Goal: Check status: Check status

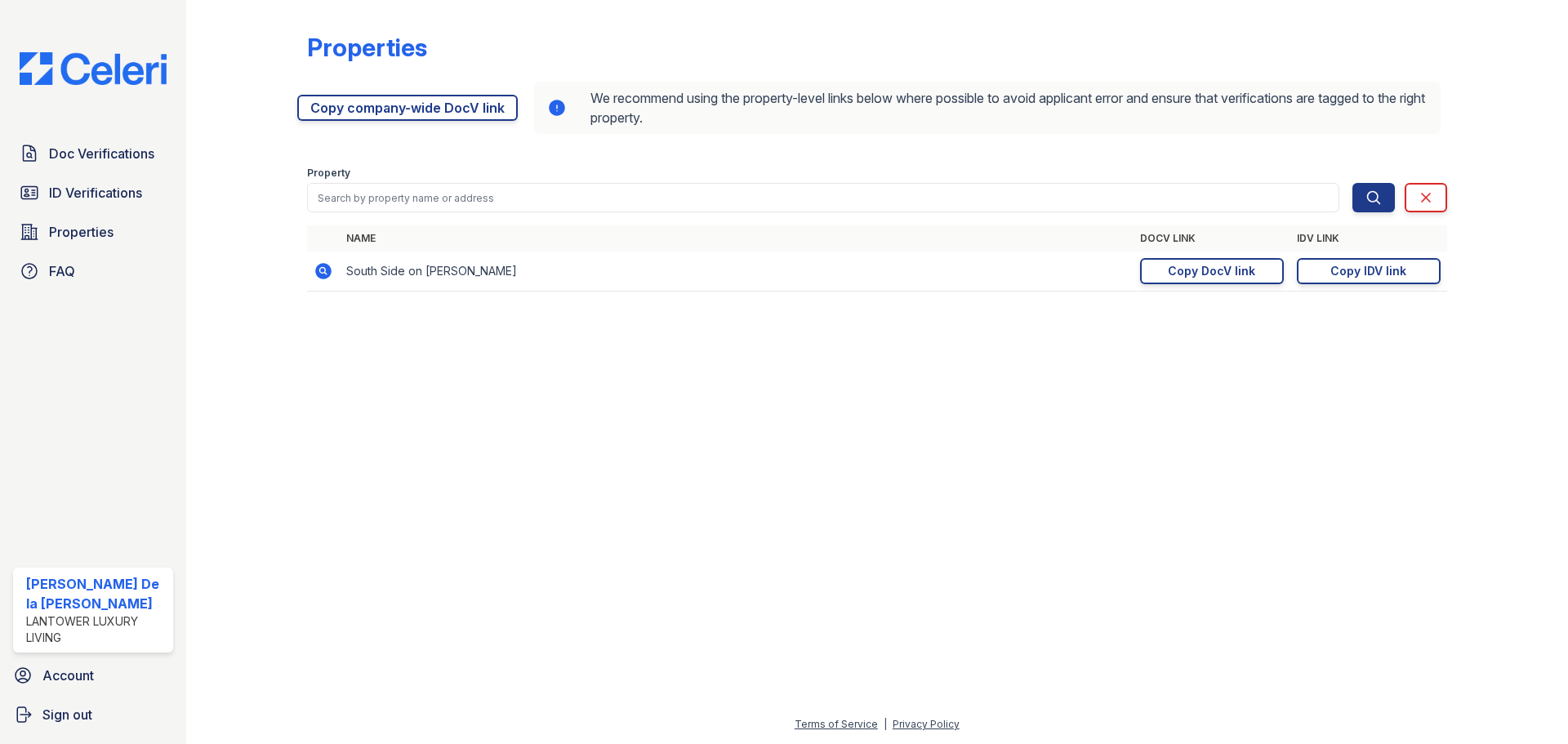
click at [111, 68] on img at bounding box center [93, 68] width 173 height 33
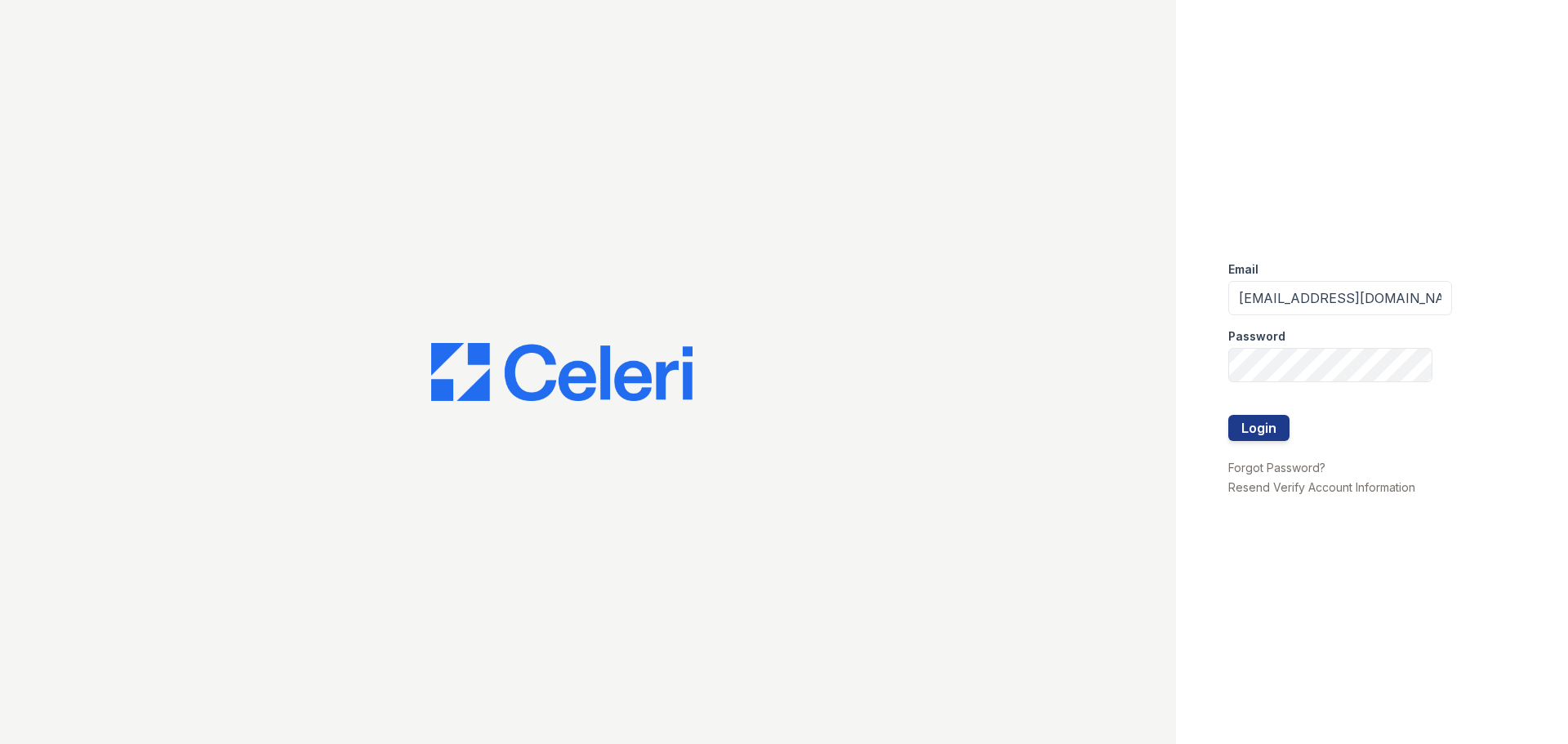
click at [1251, 432] on button "Login" at bounding box center [1259, 428] width 62 height 27
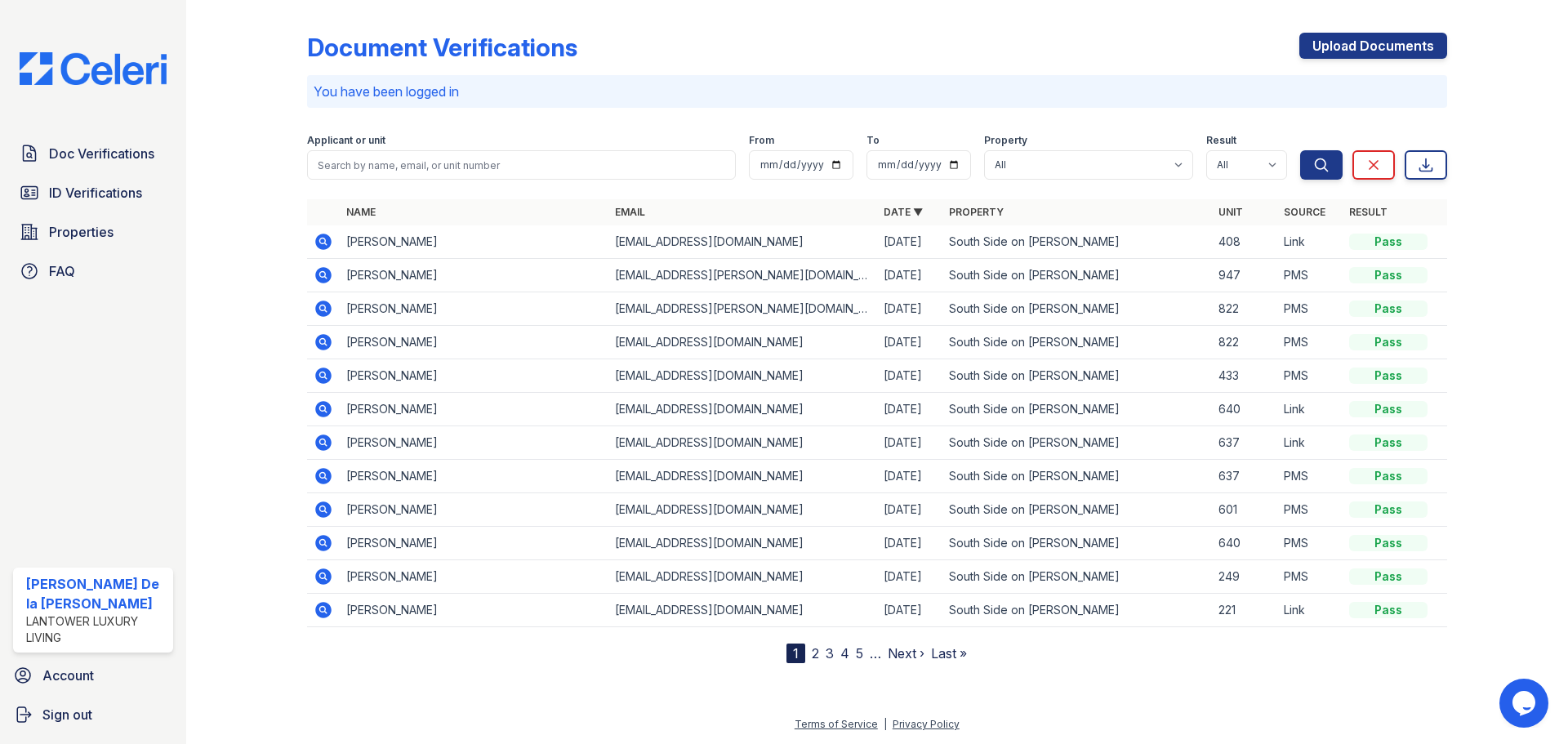
click at [97, 192] on span "ID Verifications" at bounding box center [96, 192] width 93 height 20
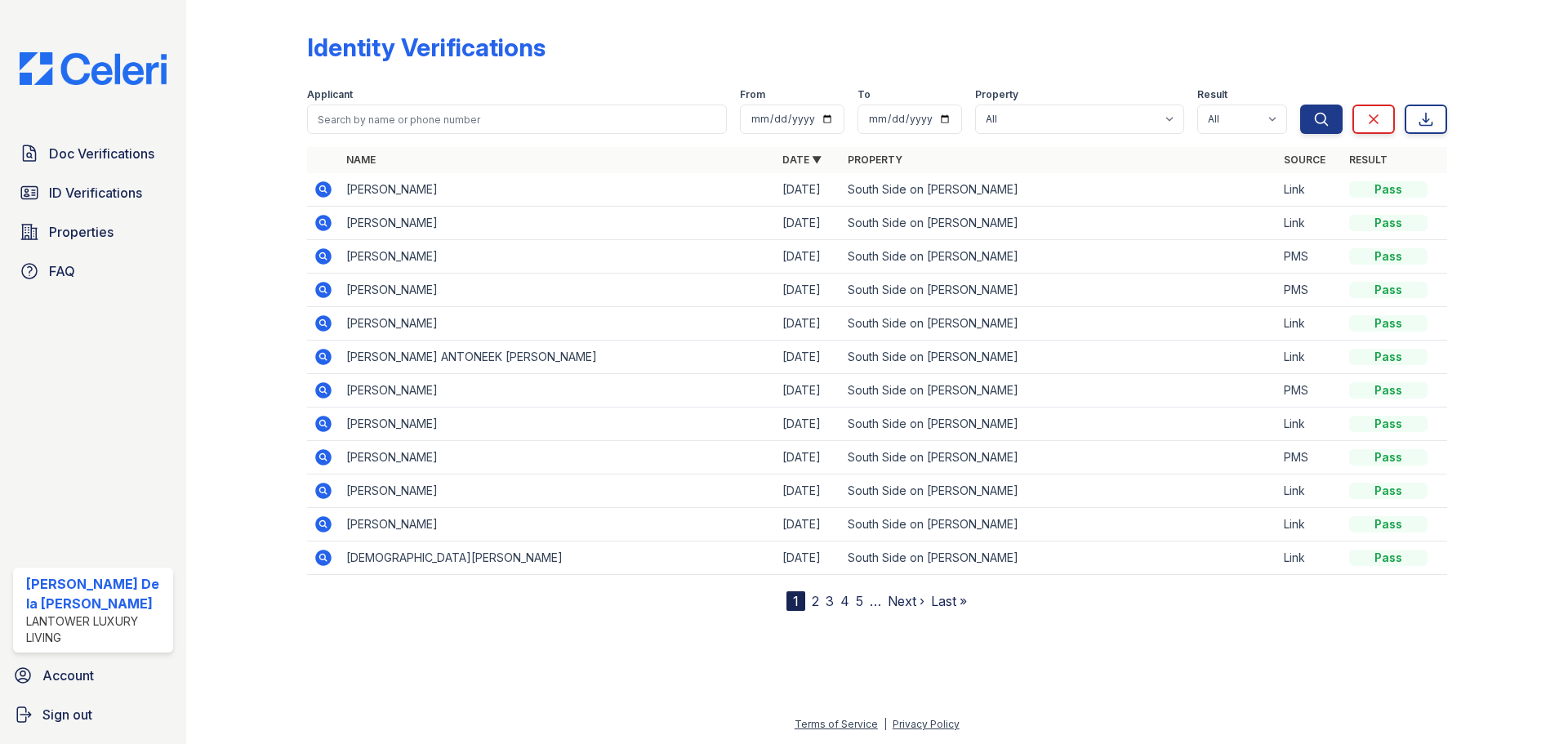
click at [321, 191] on icon at bounding box center [323, 189] width 20 height 20
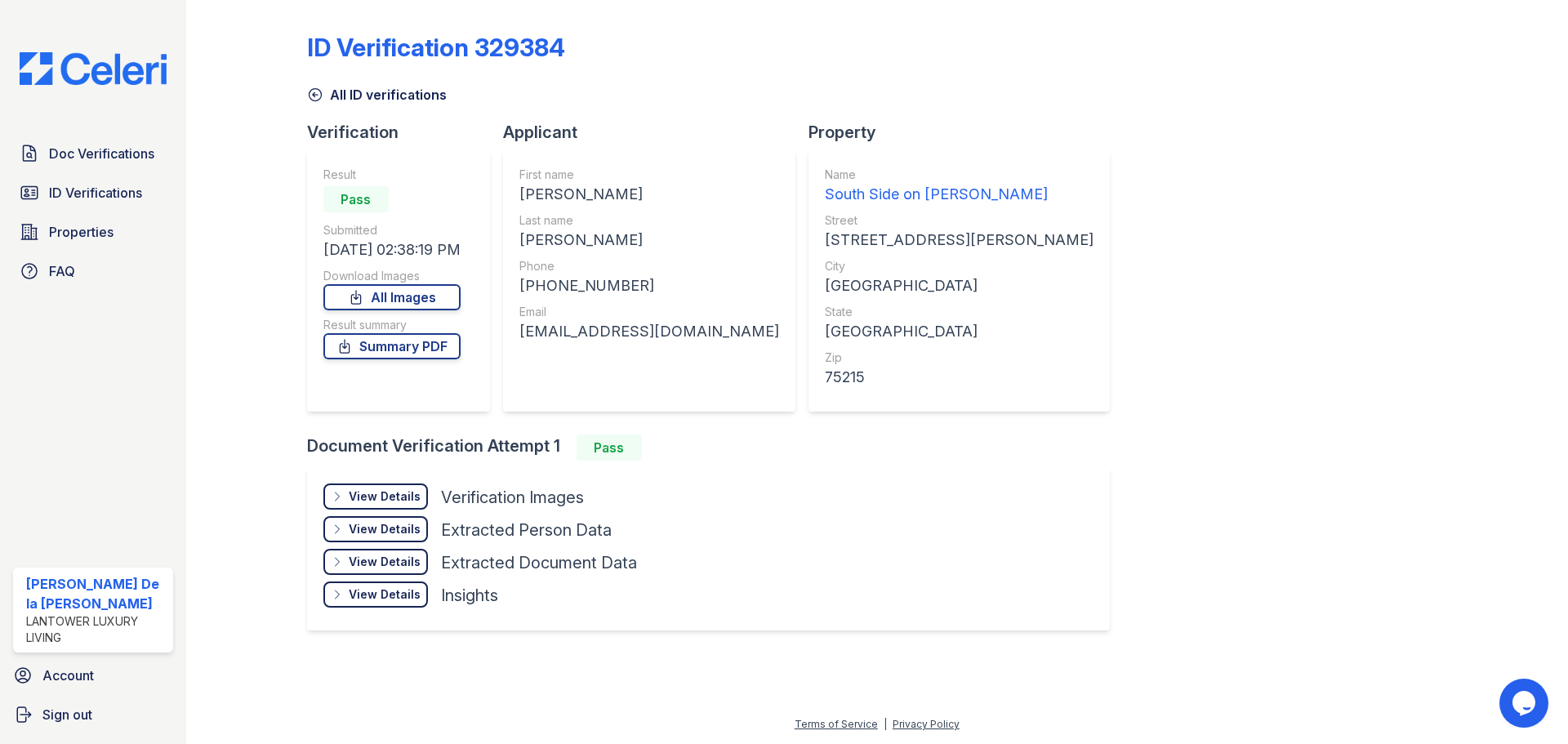
click at [348, 494] on div "View Details Details" at bounding box center [376, 497] width 104 height 27
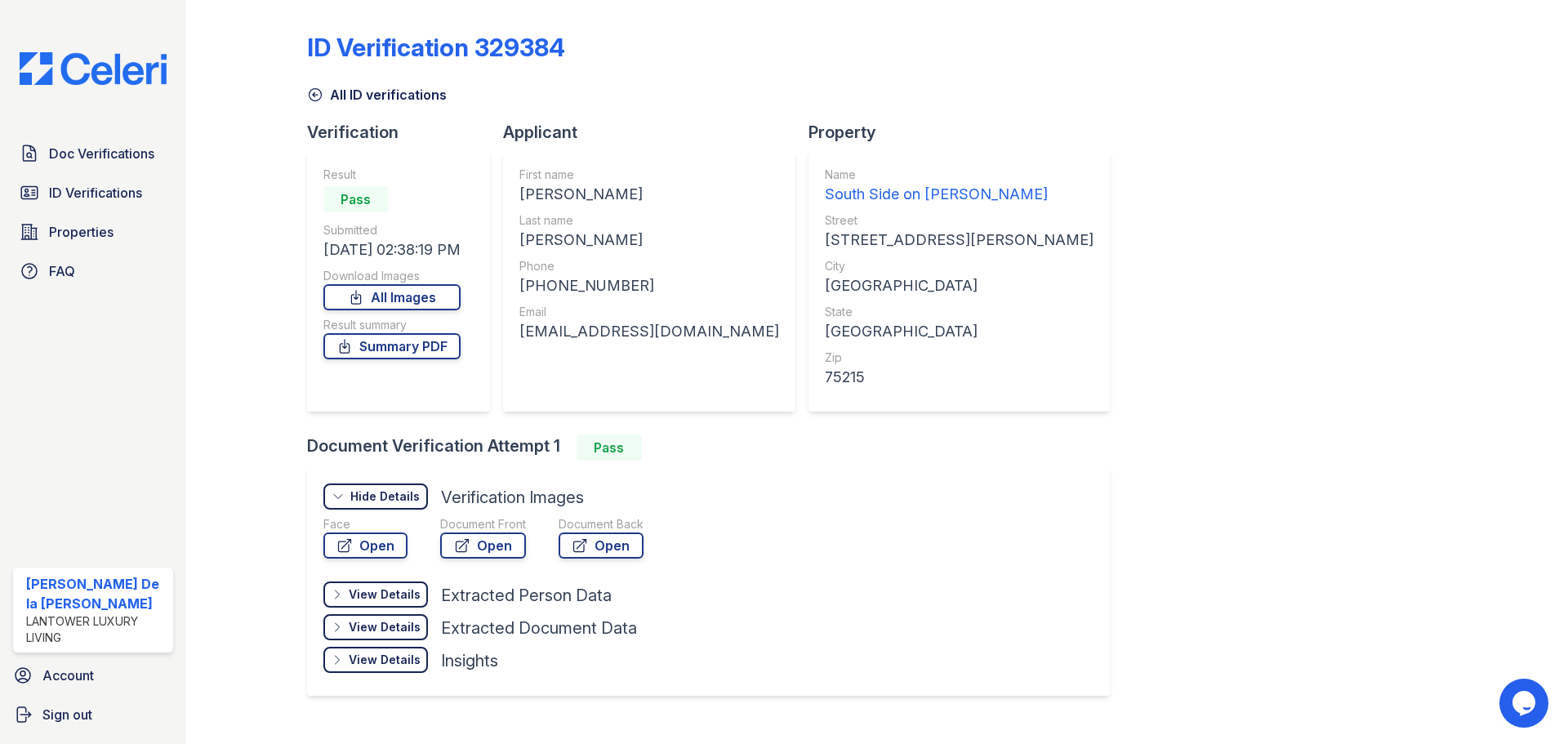
click at [491, 552] on link "Open" at bounding box center [483, 546] width 86 height 27
